Goal: Task Accomplishment & Management: Use online tool/utility

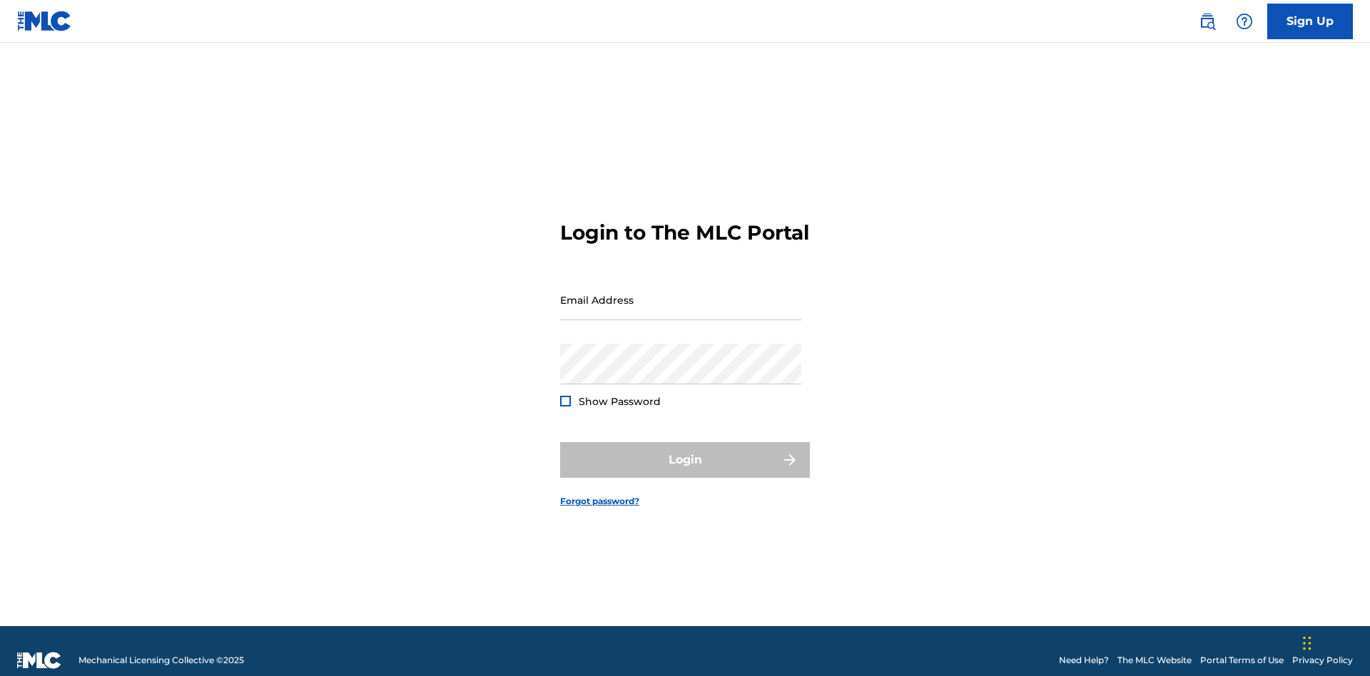
scroll to position [19, 0]
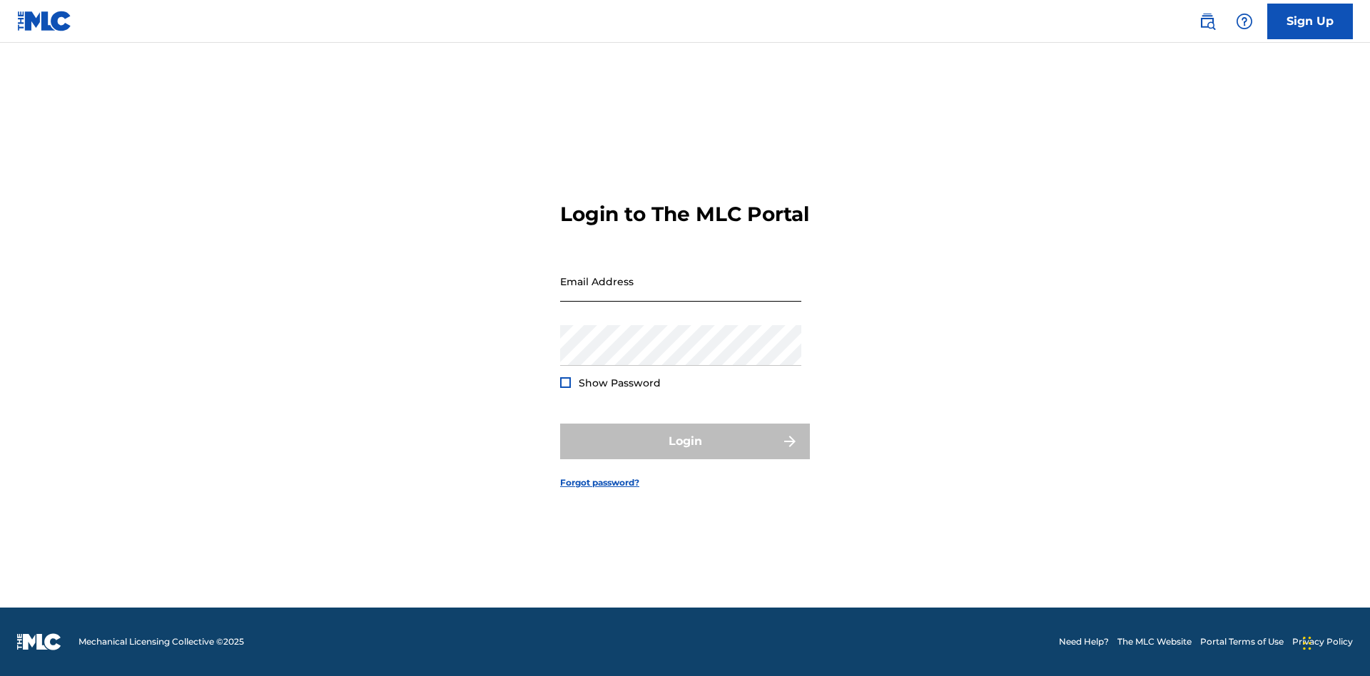
click at [681, 293] on input "Email Address" at bounding box center [680, 281] width 241 height 41
type input "[EMAIL_ADDRESS][DOMAIN_NAME]"
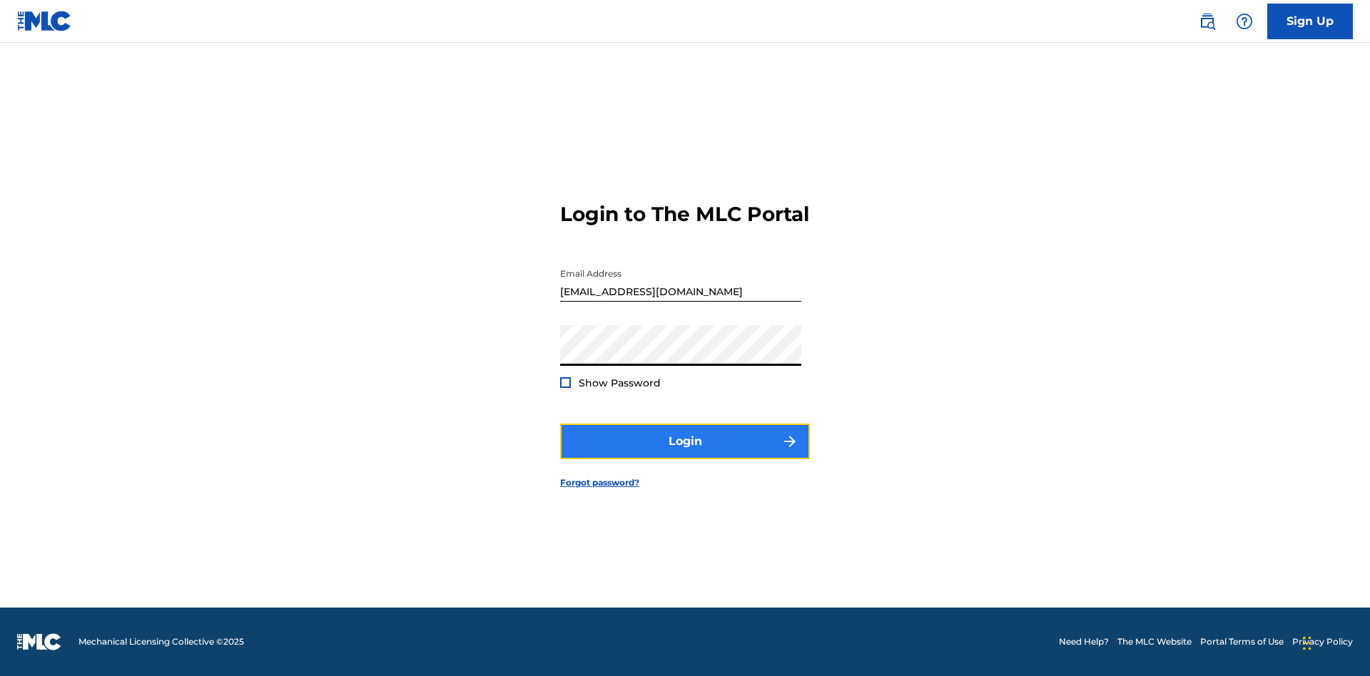
click at [685, 454] on button "Login" at bounding box center [685, 442] width 250 height 36
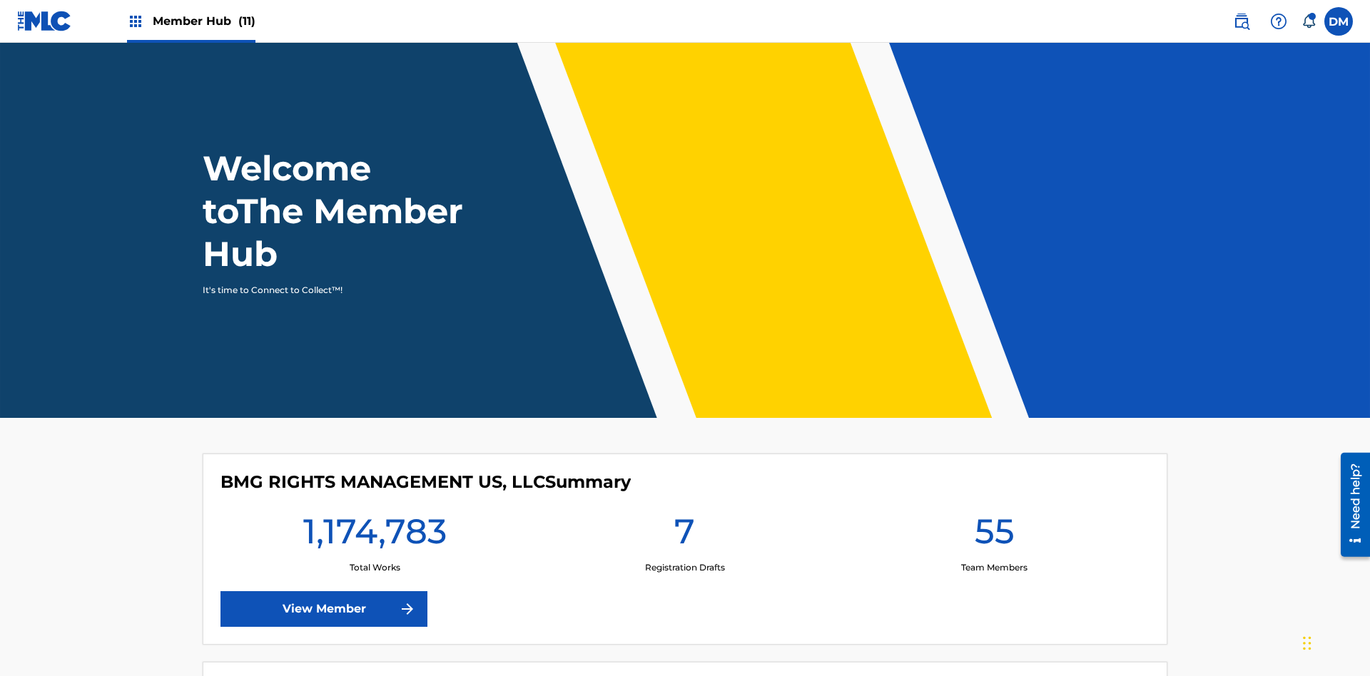
click at [191, 21] on span "Member Hub (11)" at bounding box center [204, 21] width 103 height 16
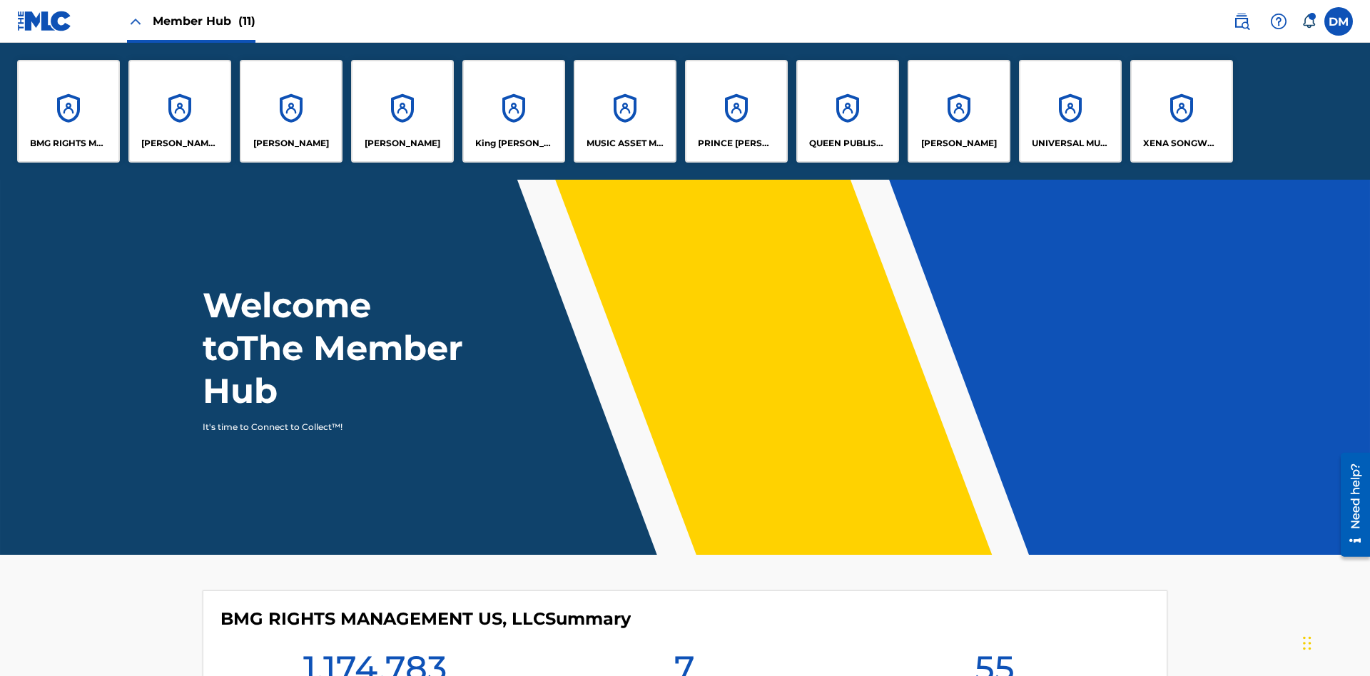
scroll to position [51, 0]
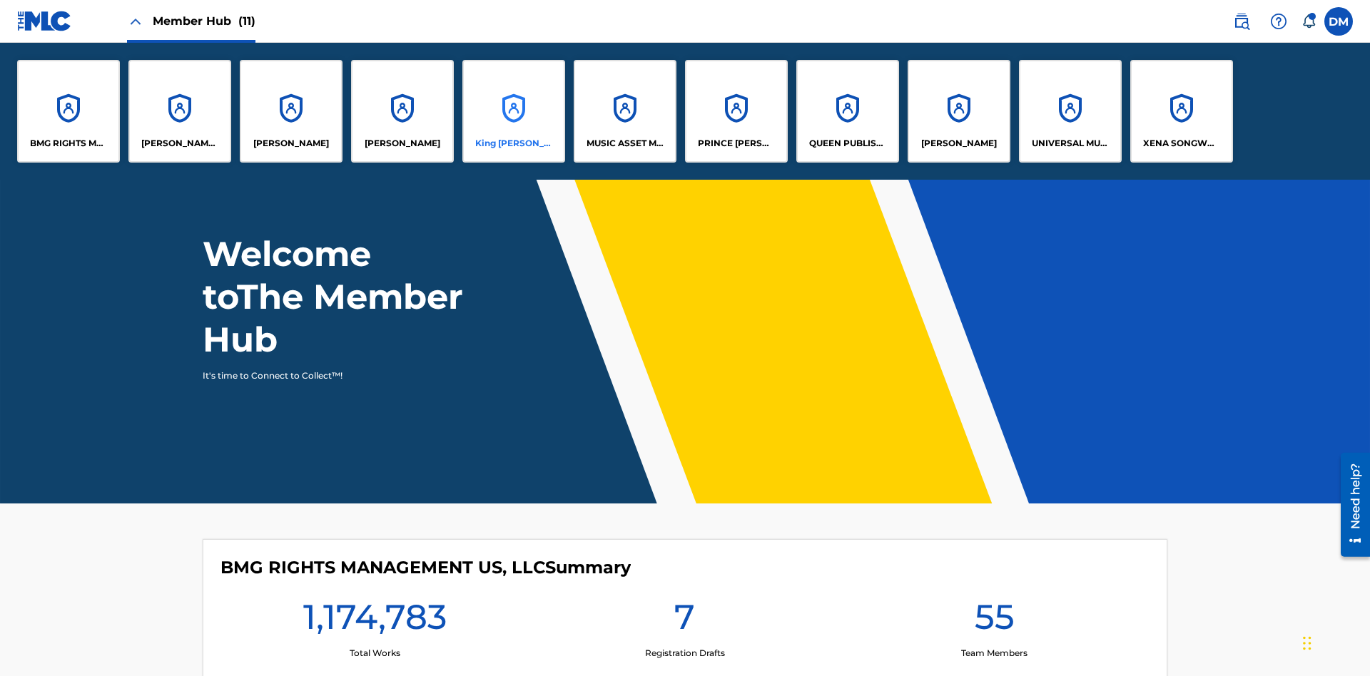
click at [513, 143] on p "King [PERSON_NAME]" at bounding box center [514, 143] width 78 height 13
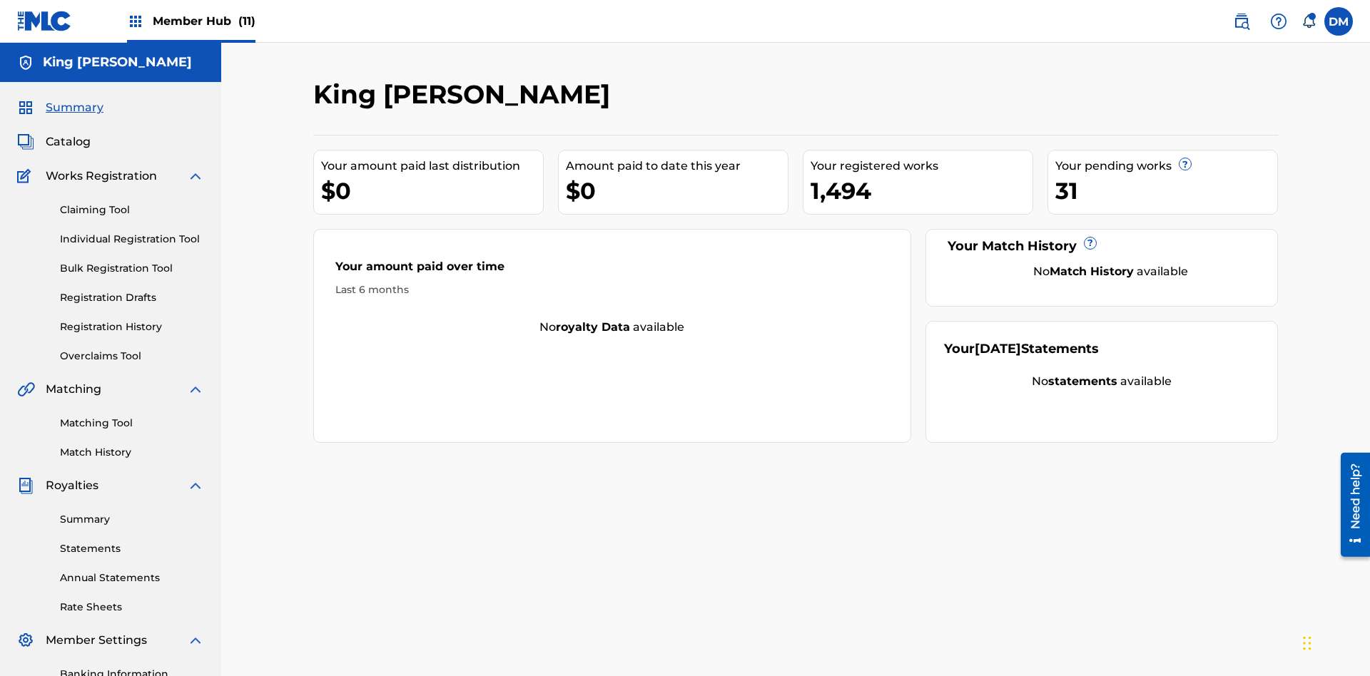
scroll to position [208, 0]
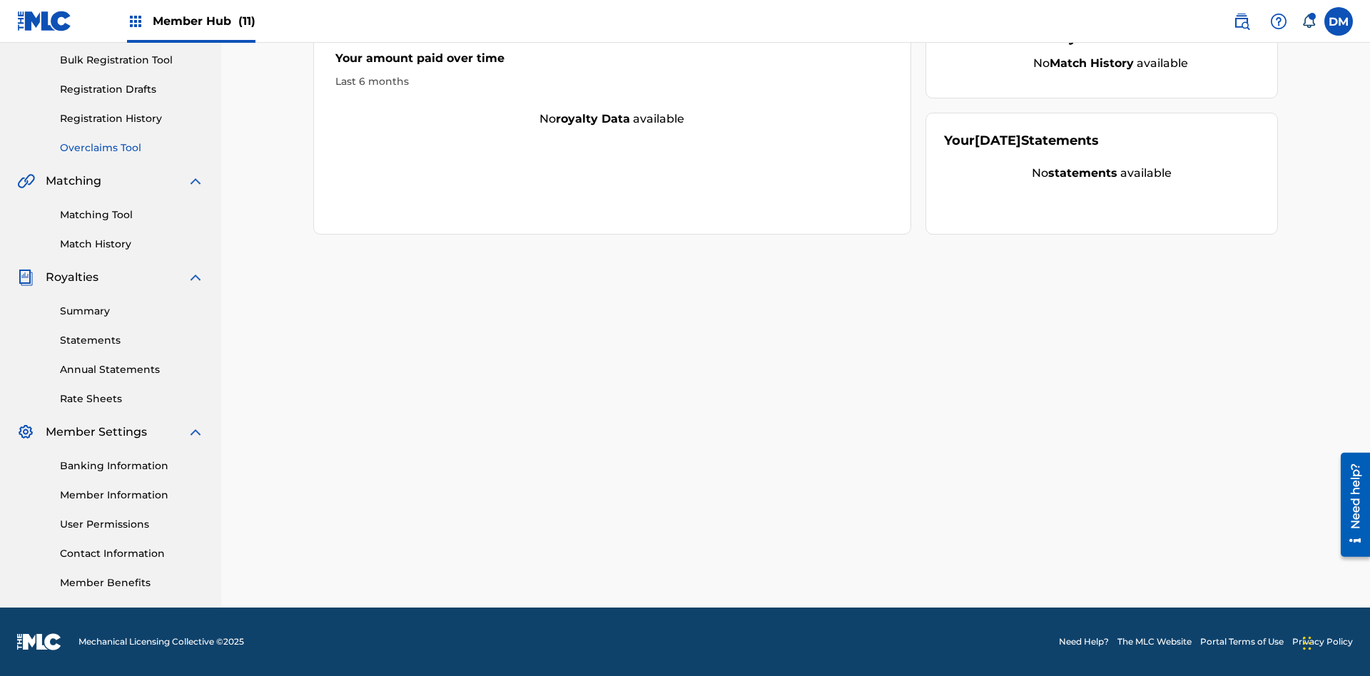
click at [132, 148] on link "Overclaims Tool" at bounding box center [132, 148] width 144 height 15
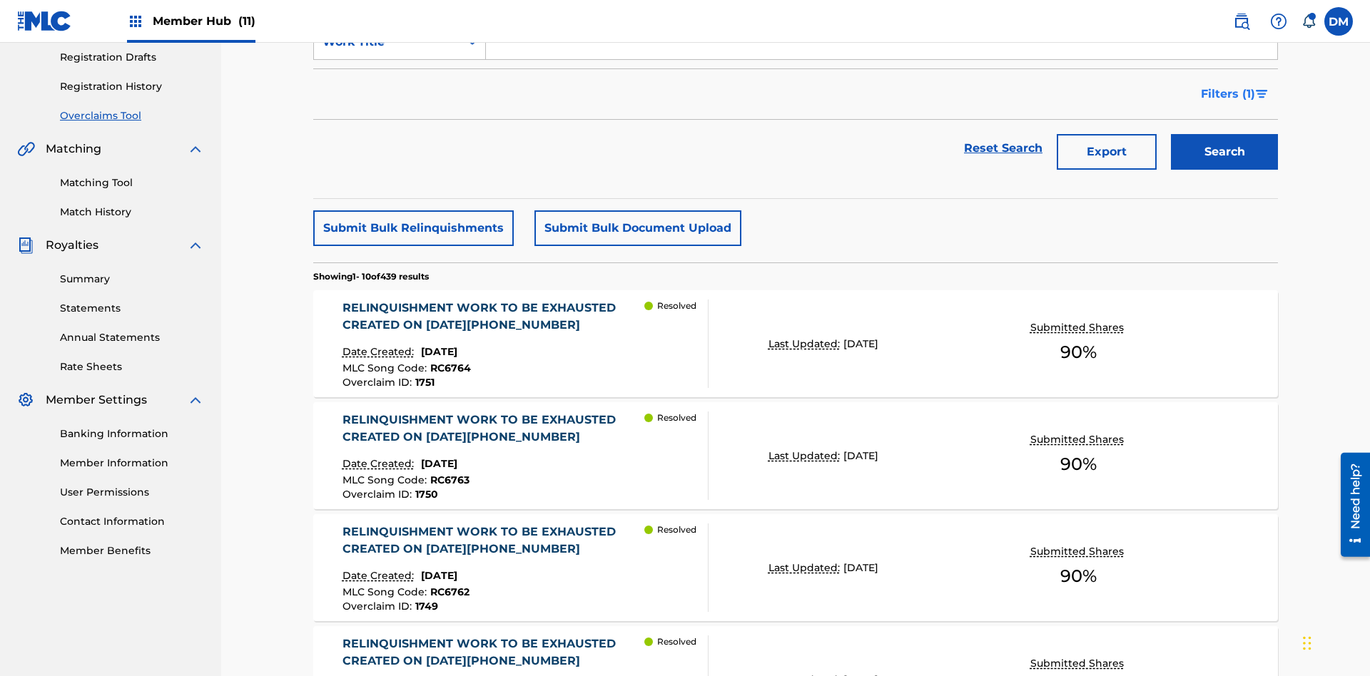
click at [1227, 94] on span "Filters ( 1 )" at bounding box center [1228, 94] width 54 height 17
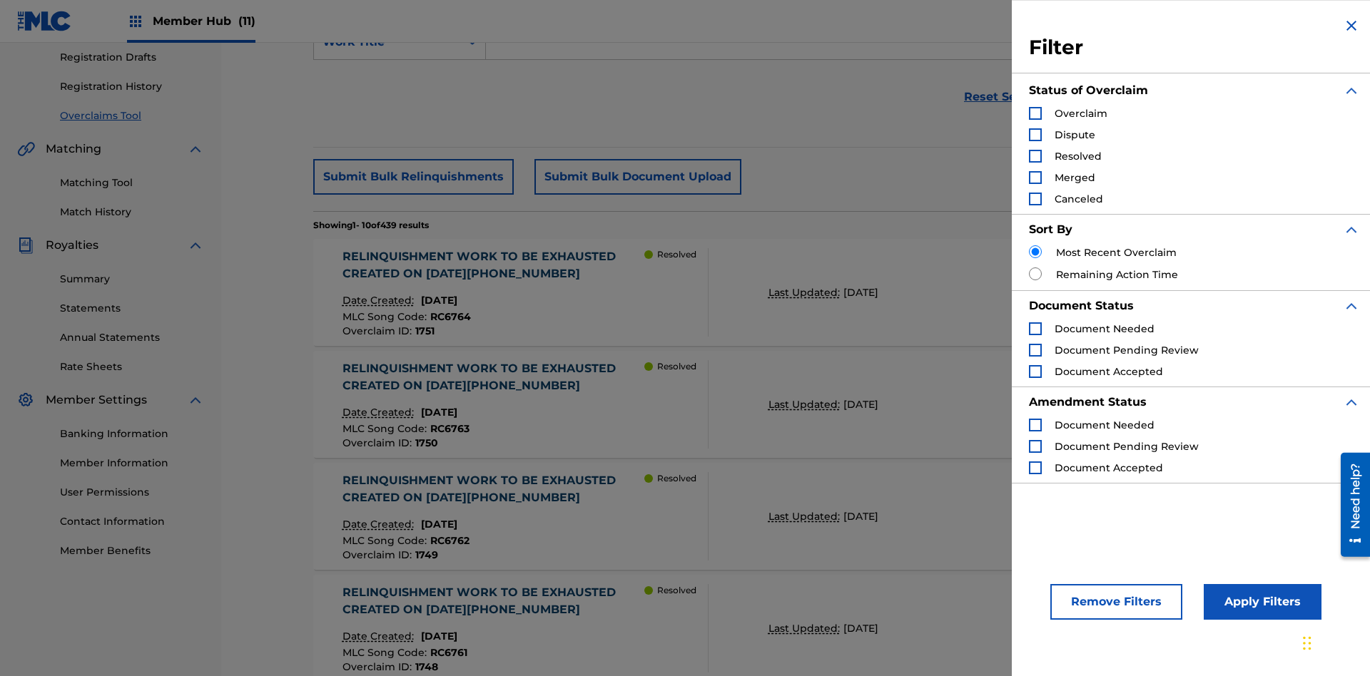
click at [1035, 113] on div "Search Form" at bounding box center [1035, 113] width 13 height 13
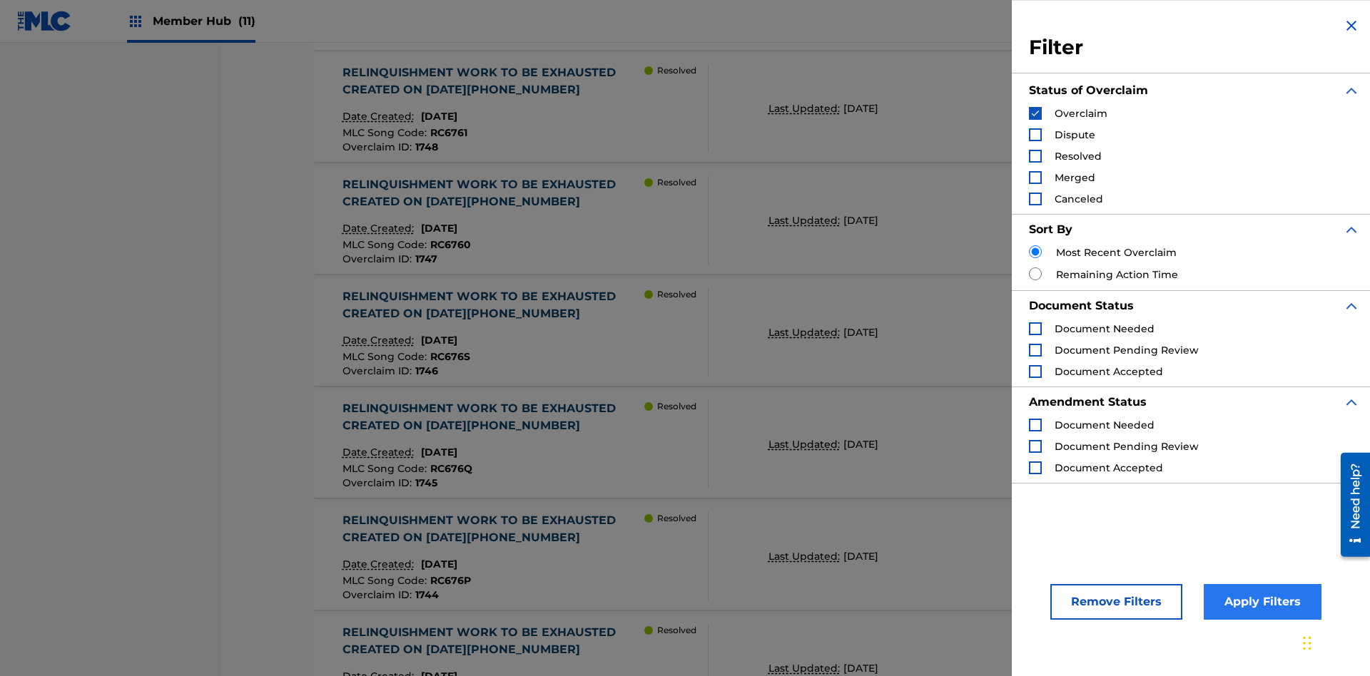
click at [1260, 602] on button "Apply Filters" at bounding box center [1263, 602] width 118 height 36
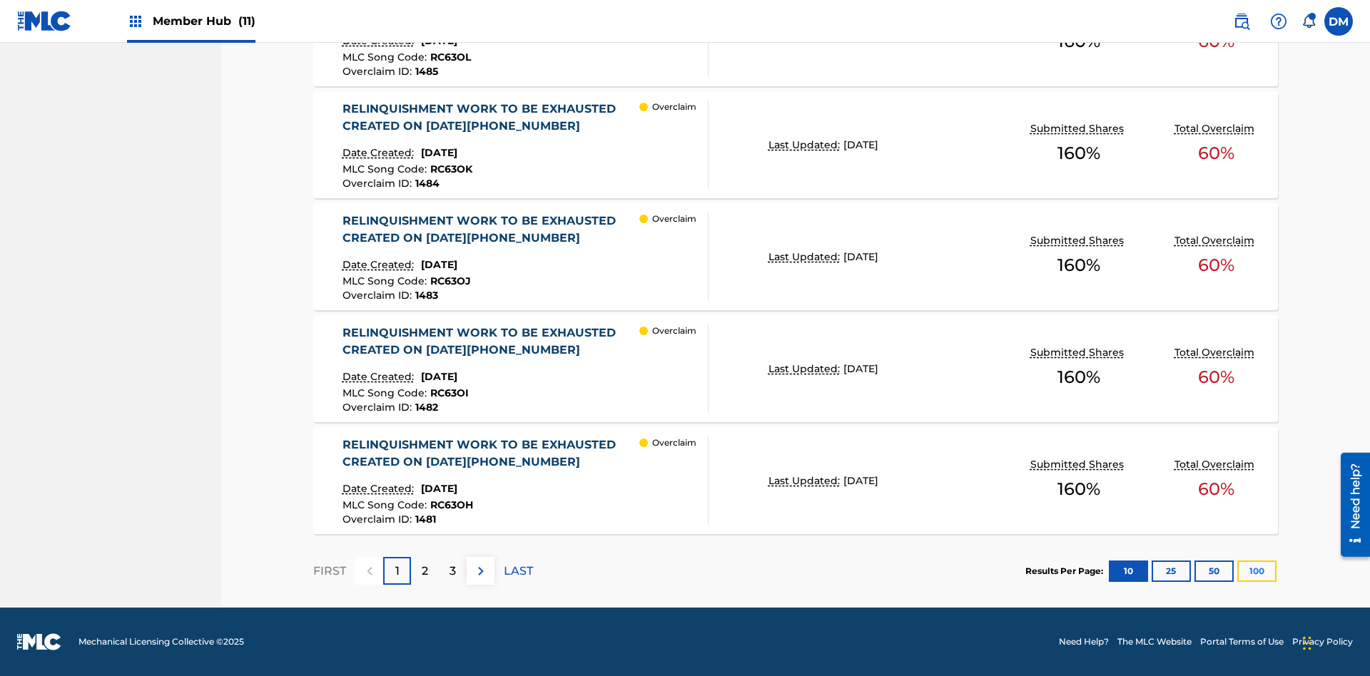
click at [1256, 571] on button "100" at bounding box center [1256, 571] width 39 height 21
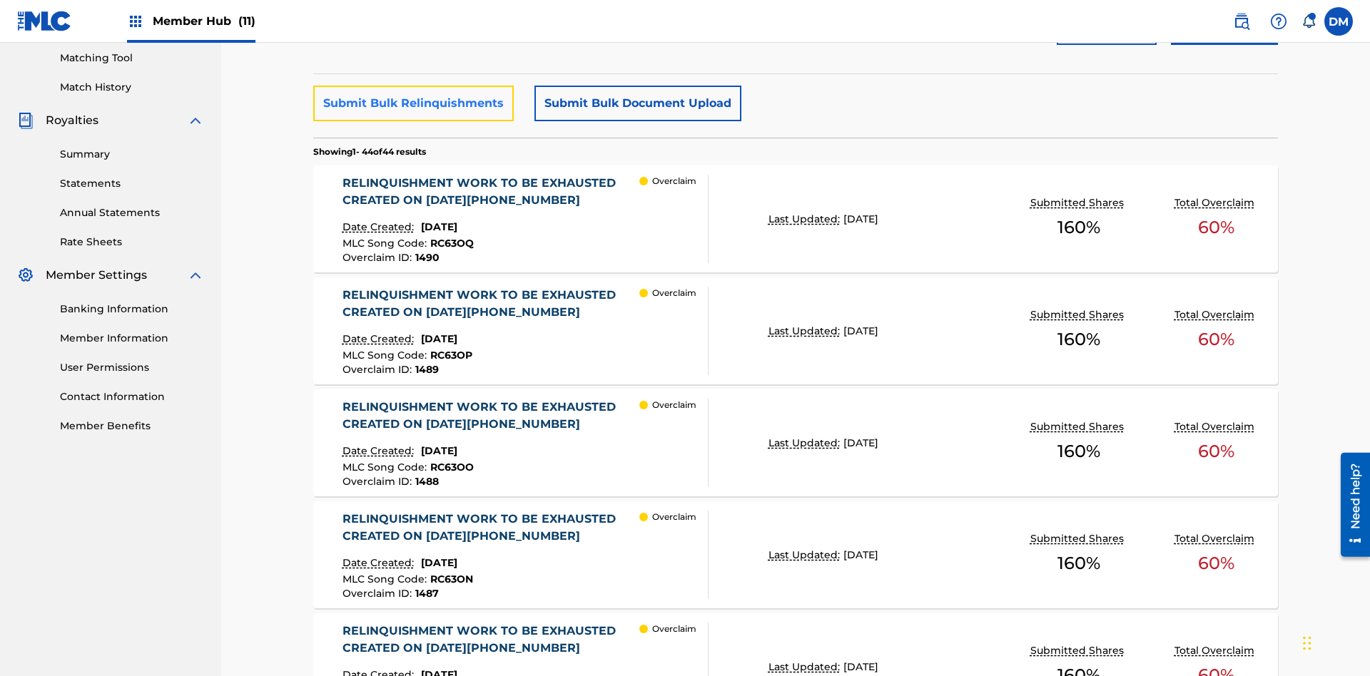
click at [412, 103] on button "Submit Bulk Relinquishments" at bounding box center [413, 104] width 200 height 36
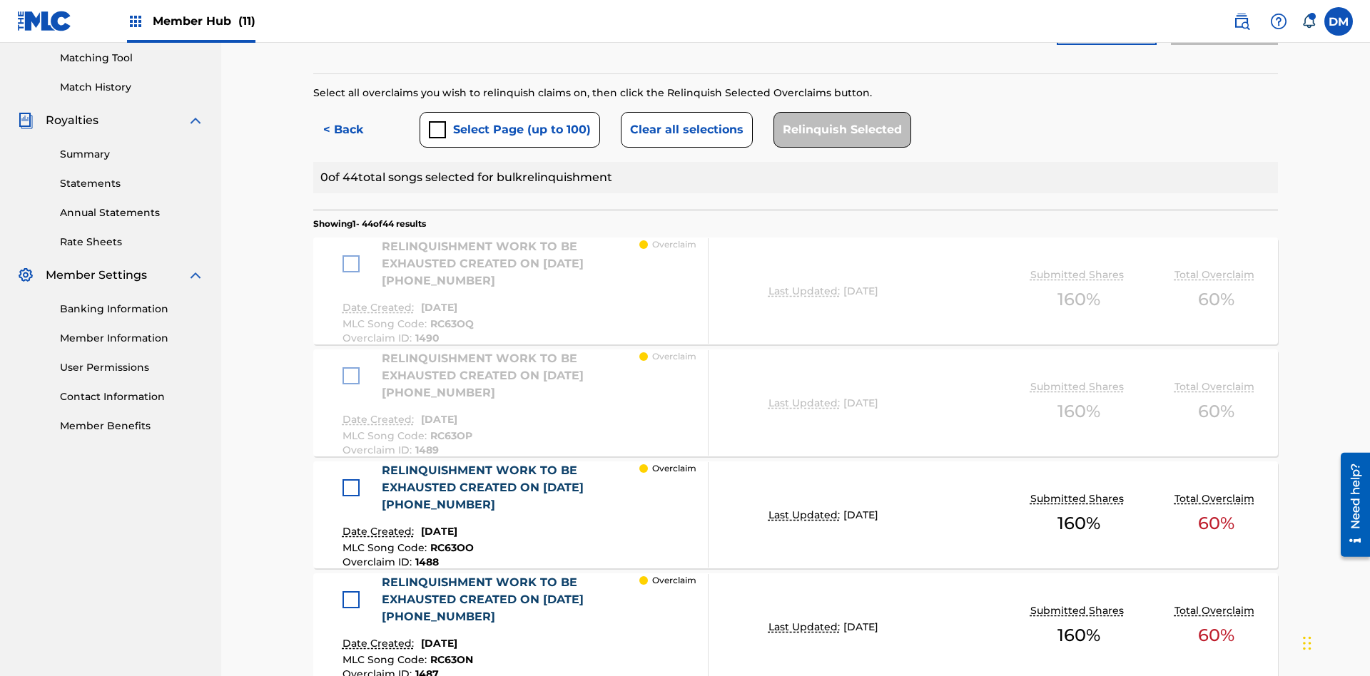
scroll to position [392, 0]
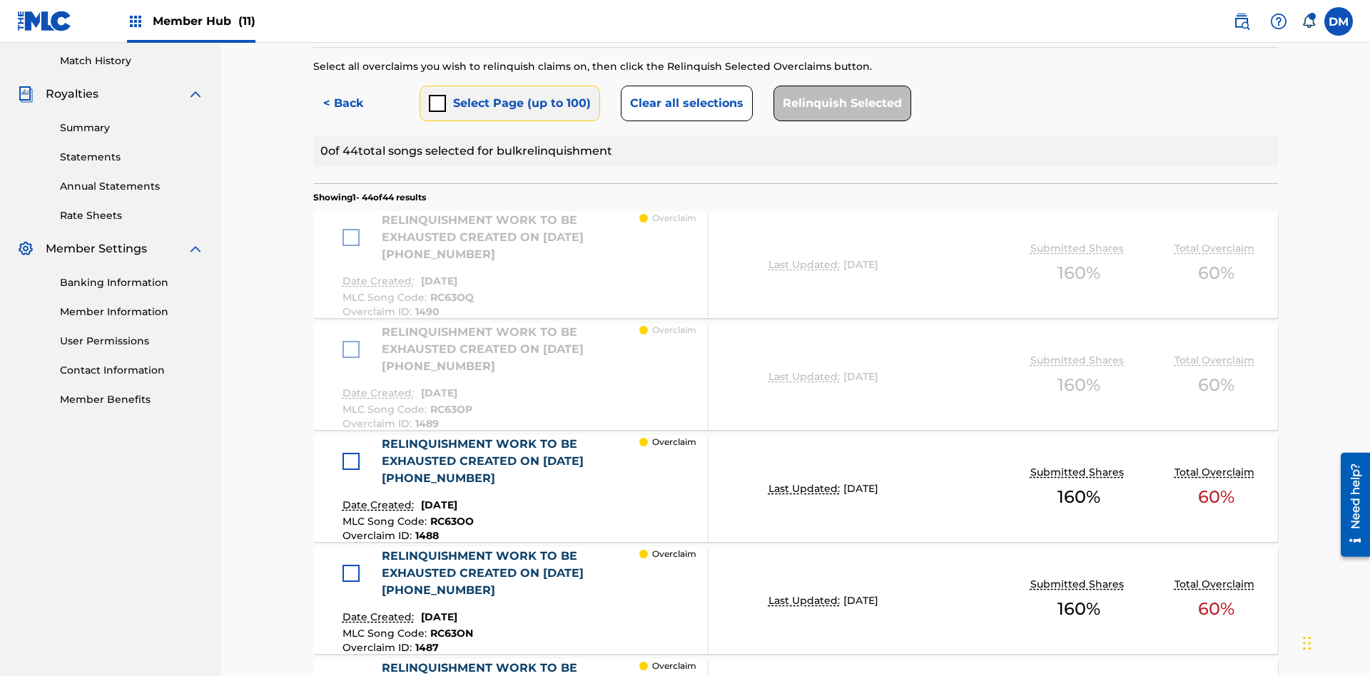
click at [509, 103] on button "Select Page (up to 100)" at bounding box center [510, 104] width 181 height 36
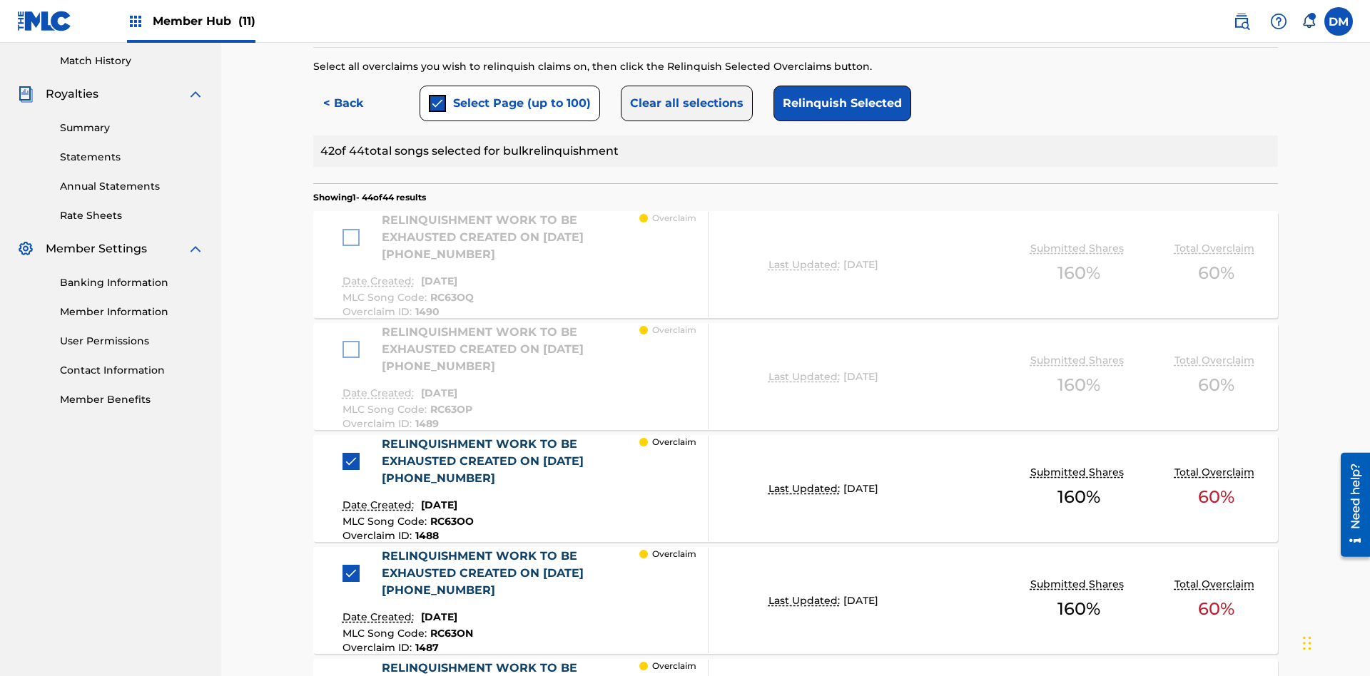
click at [684, 103] on button "Clear all selections" at bounding box center [687, 104] width 132 height 36
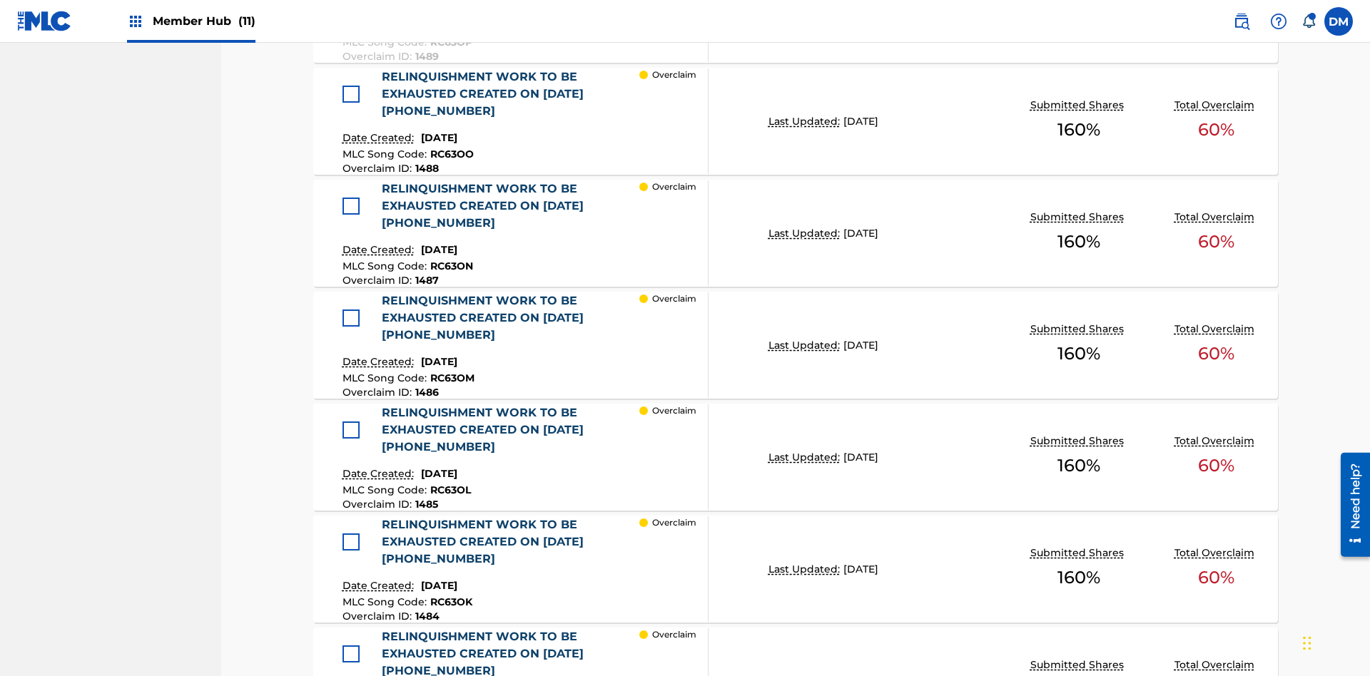
click at [350, 94] on div at bounding box center [350, 94] width 17 height 17
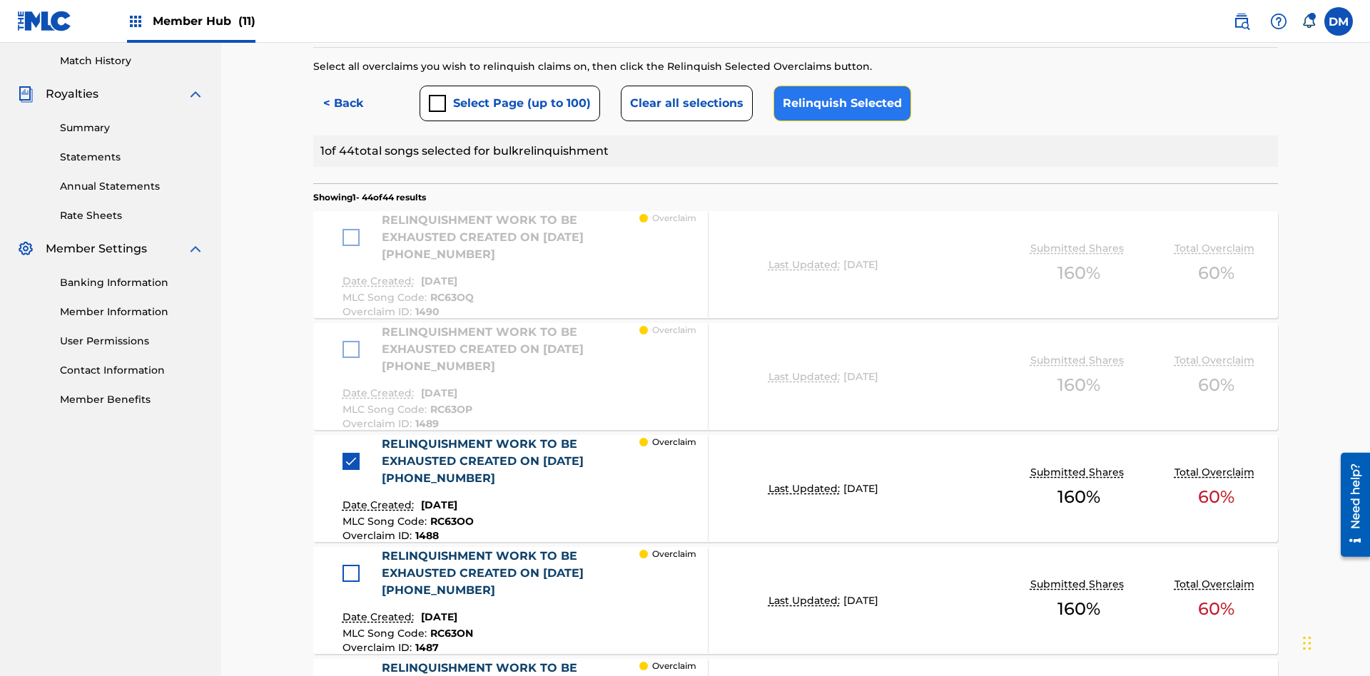
click at [838, 103] on button "Relinquish Selected" at bounding box center [842, 104] width 138 height 36
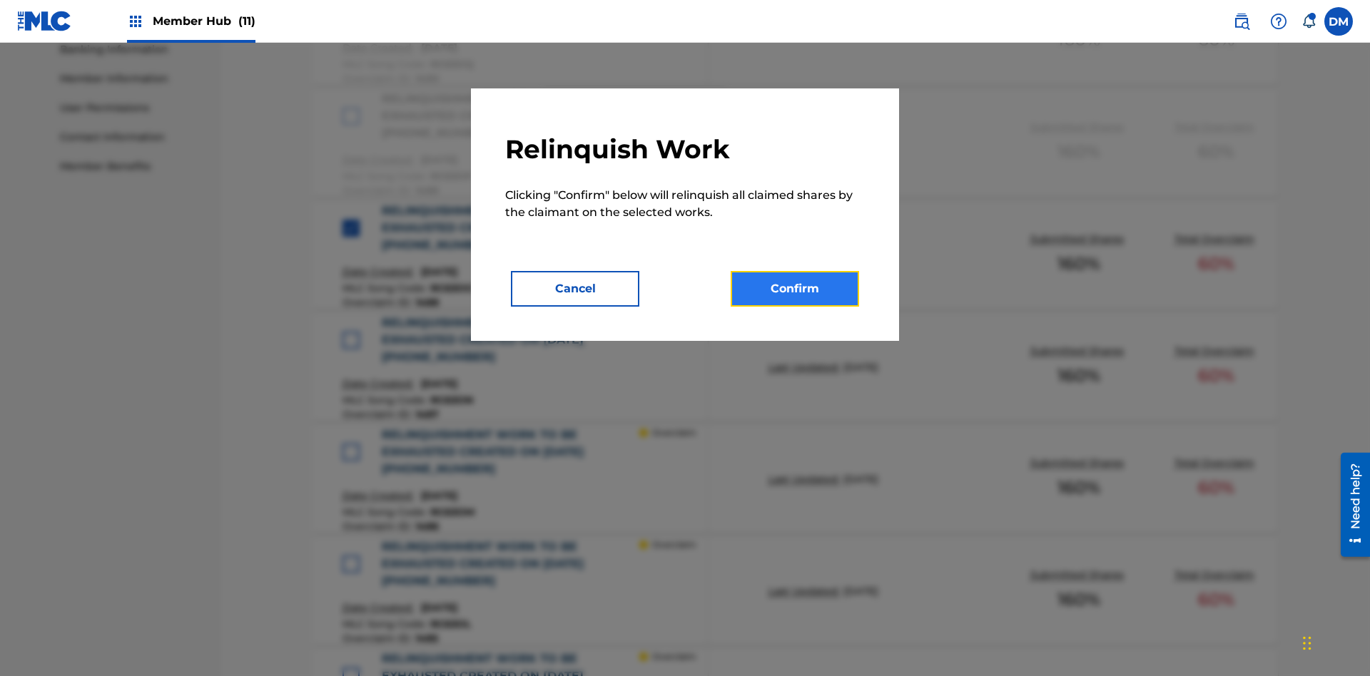
click at [795, 289] on button "Confirm" at bounding box center [795, 289] width 128 height 36
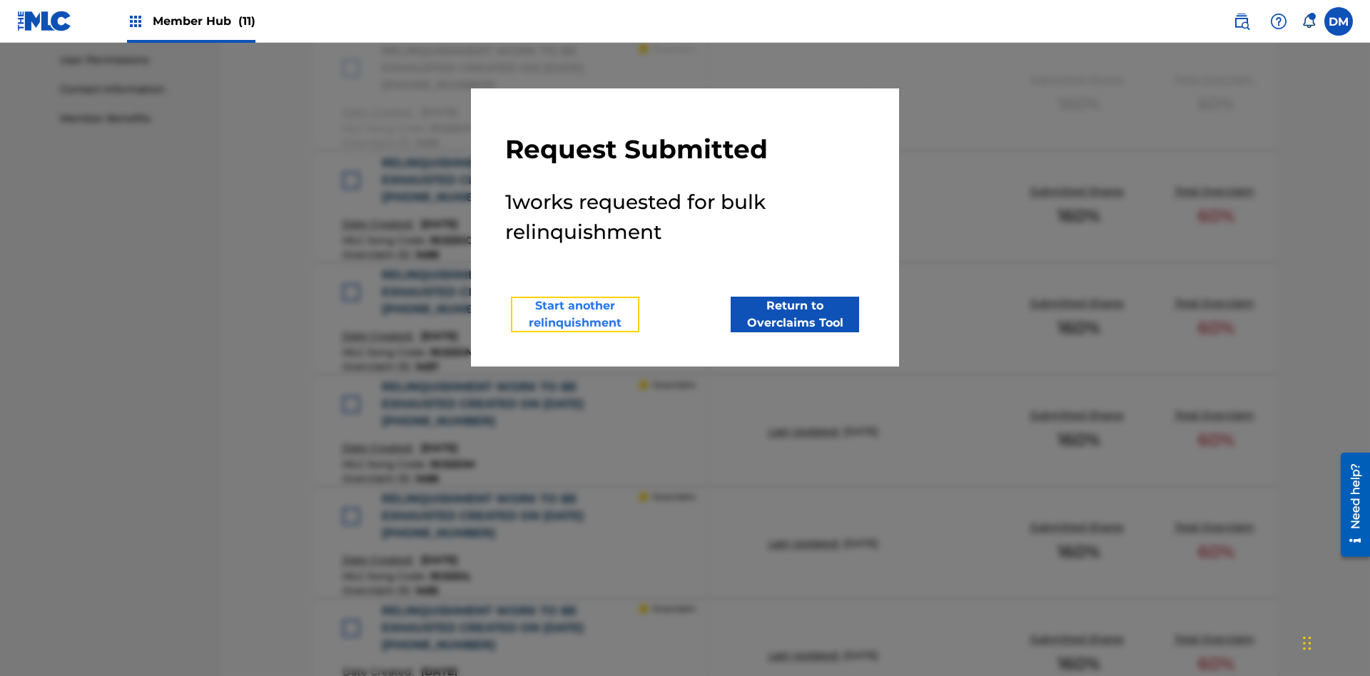
click at [575, 315] on button "Start another relinquishment" at bounding box center [575, 315] width 128 height 36
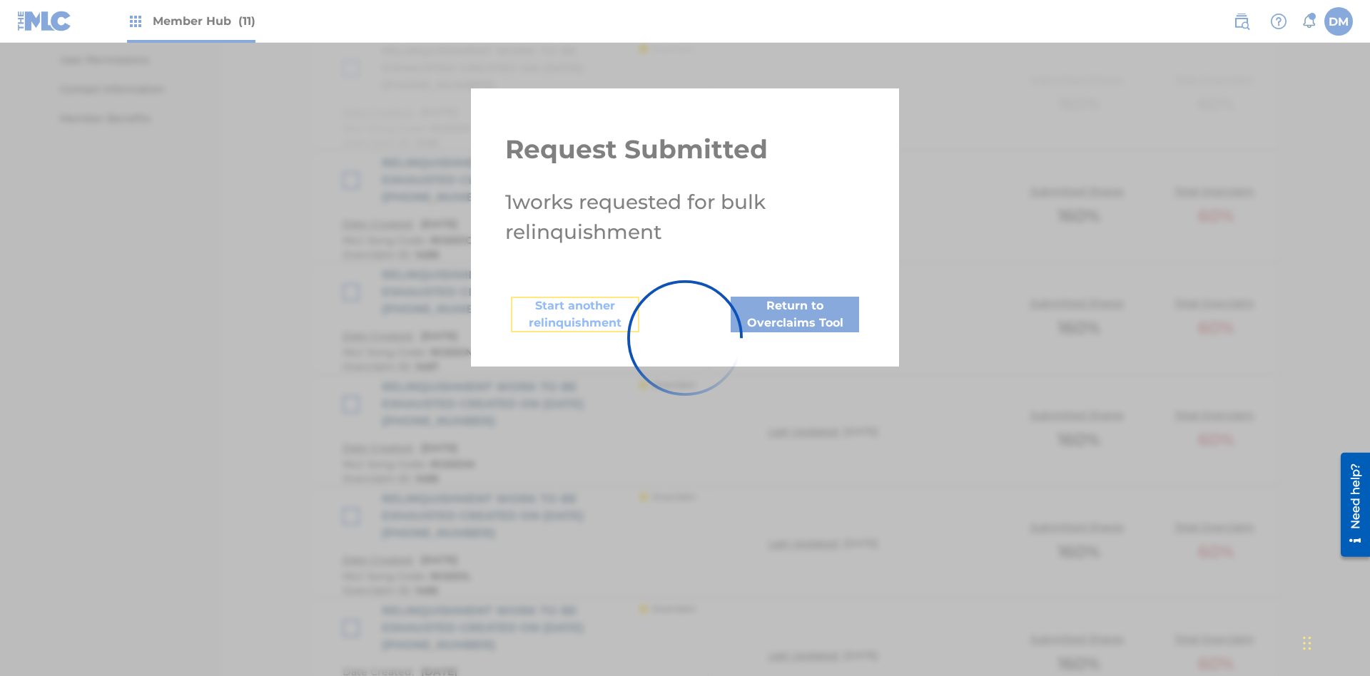
scroll to position [884, 0]
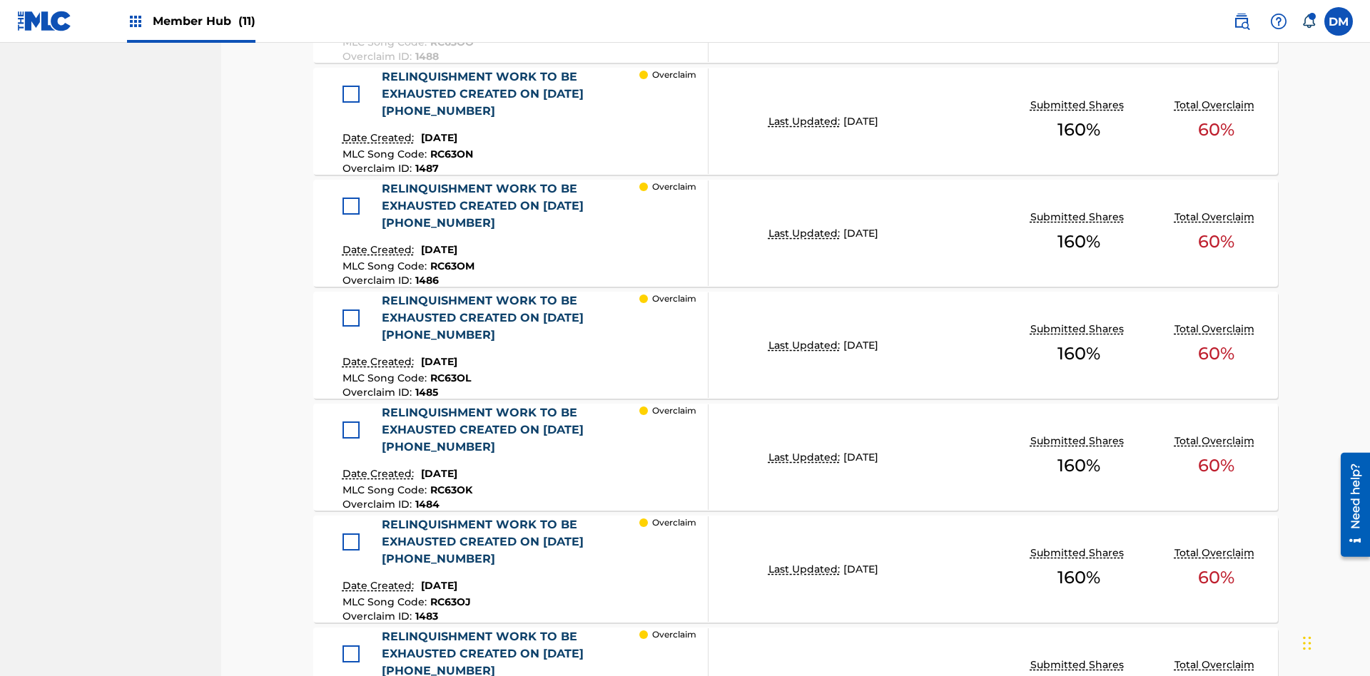
click at [350, 94] on div at bounding box center [350, 94] width 17 height 17
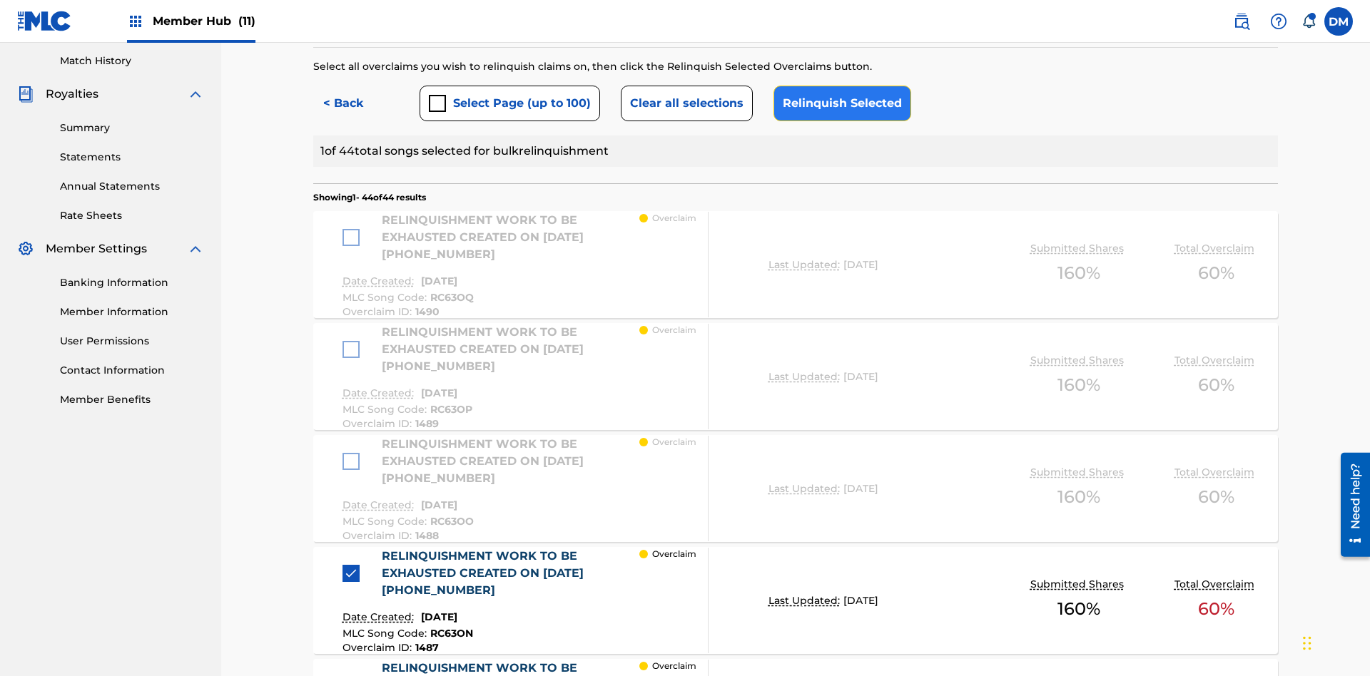
click at [838, 103] on button "Relinquish Selected" at bounding box center [842, 104] width 138 height 36
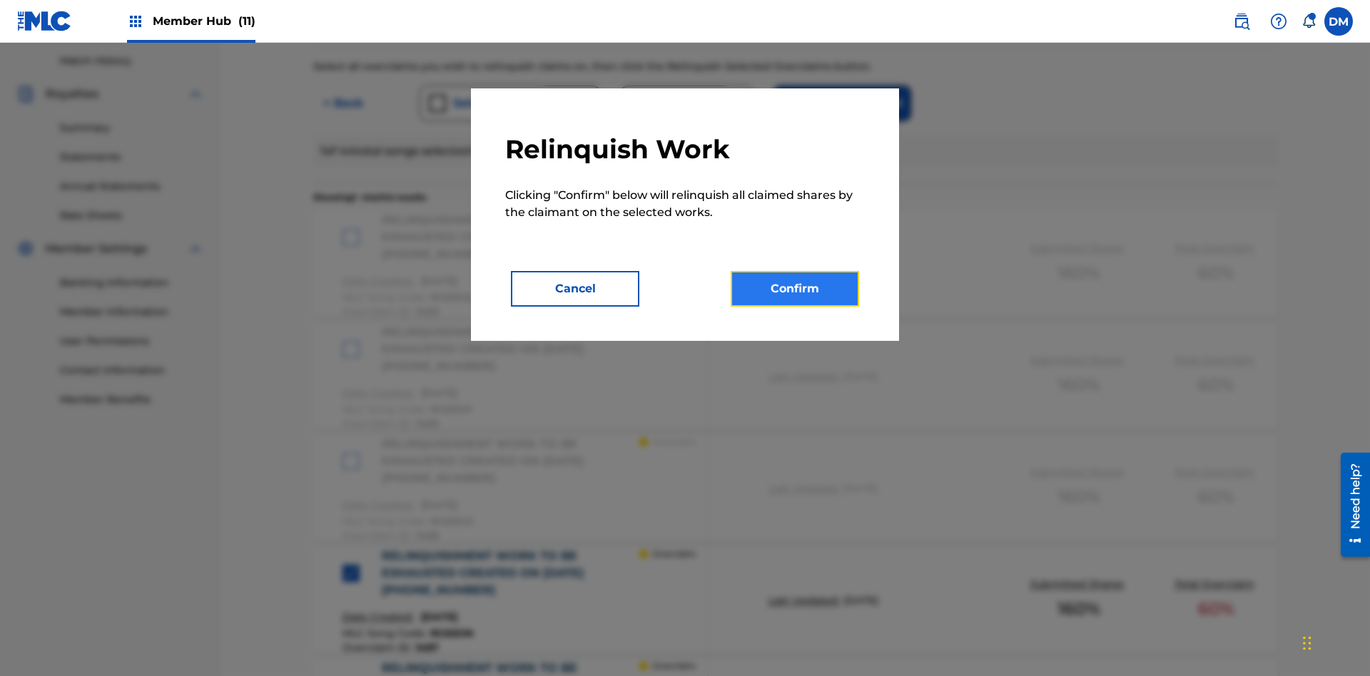
click at [795, 289] on button "Confirm" at bounding box center [795, 289] width 128 height 36
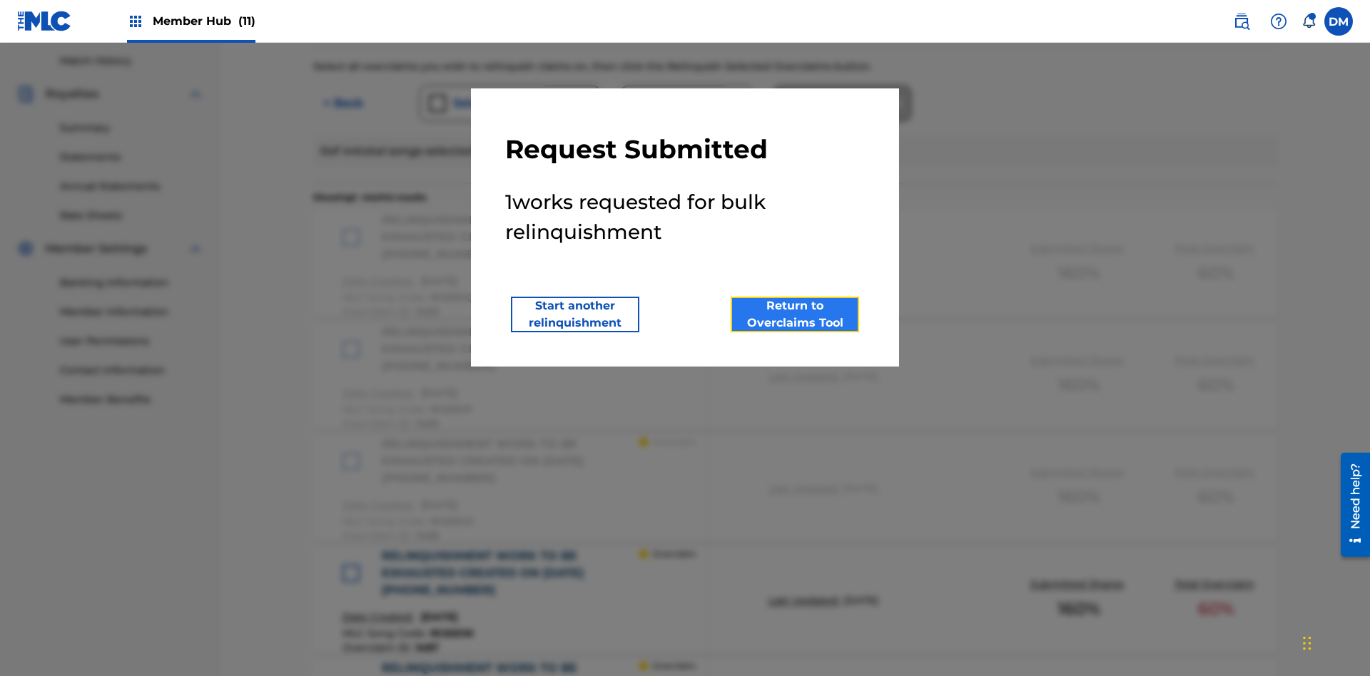
click at [795, 315] on button "Return to Overclaims Tool" at bounding box center [795, 315] width 128 height 36
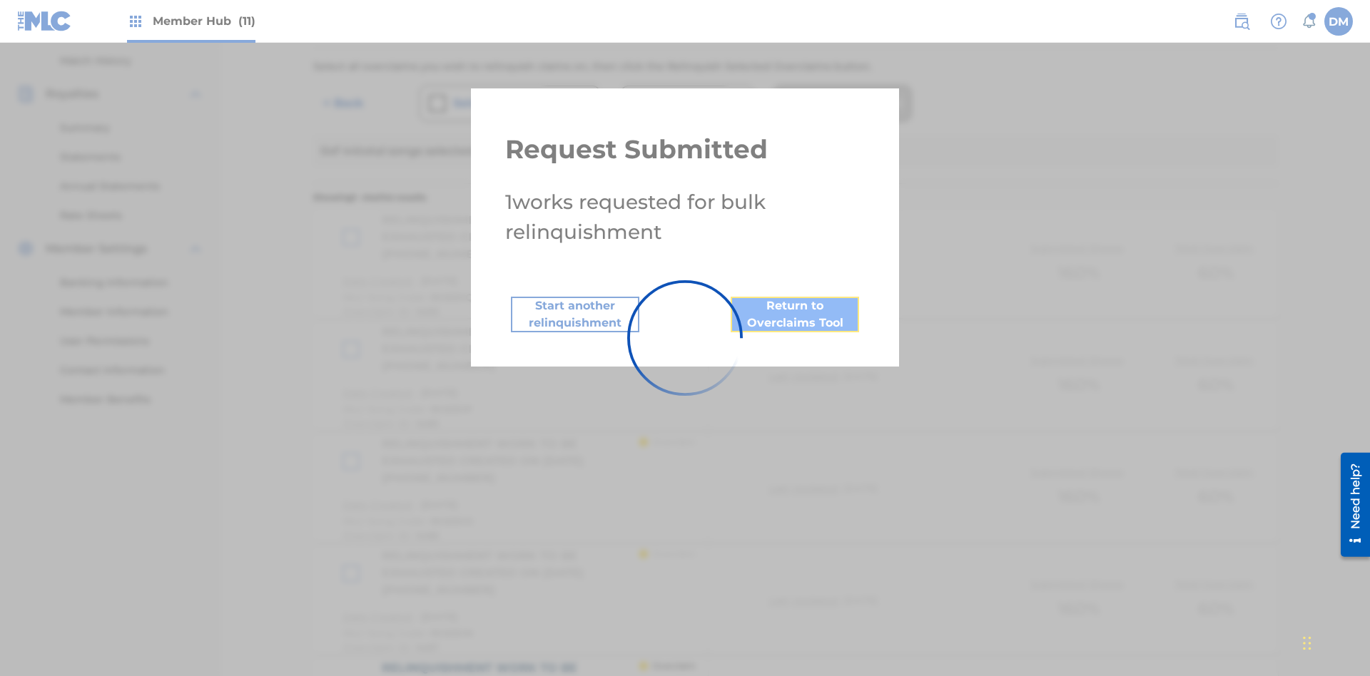
scroll to position [884, 0]
